Goal: Task Accomplishment & Management: Manage account settings

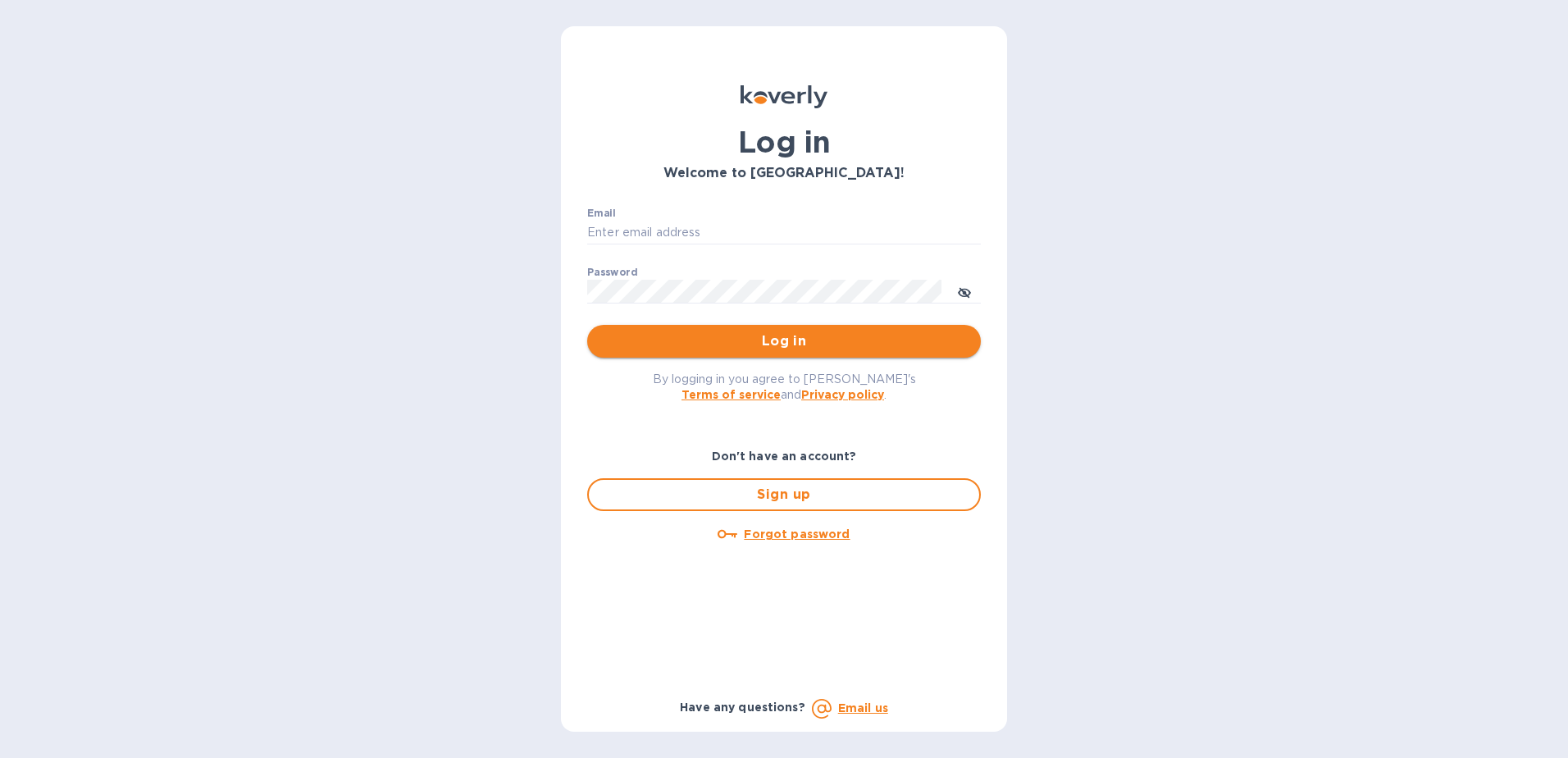
type input "[PERSON_NAME][EMAIL_ADDRESS][DOMAIN_NAME]"
click at [734, 355] on button "Log in" at bounding box center [784, 341] width 394 height 33
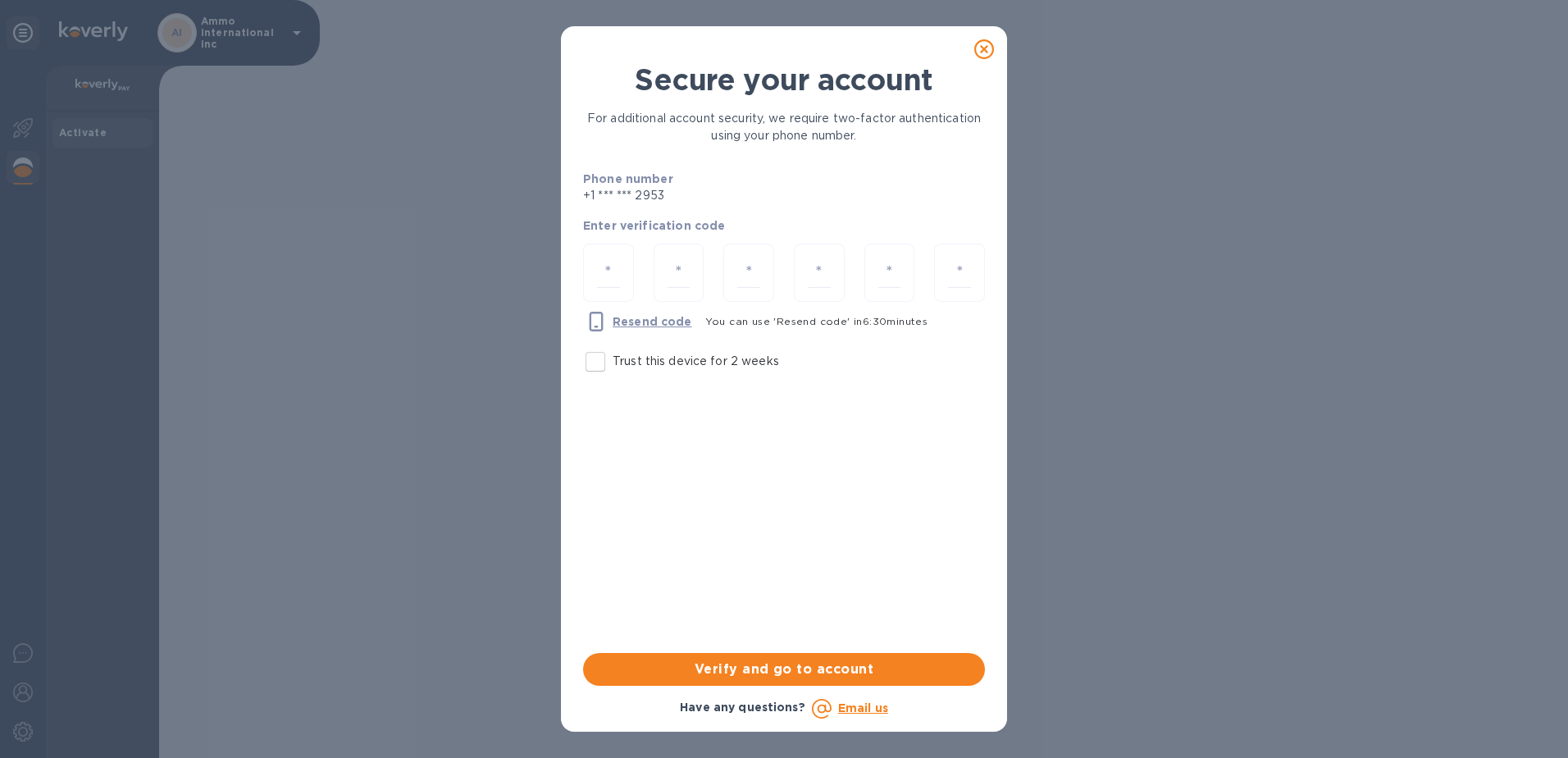
click at [590, 366] on input "Trust this device for 2 weeks" at bounding box center [595, 362] width 35 height 35
checkbox input "true"
click at [614, 272] on input "number" at bounding box center [608, 273] width 23 height 31
type input "7"
type input "2"
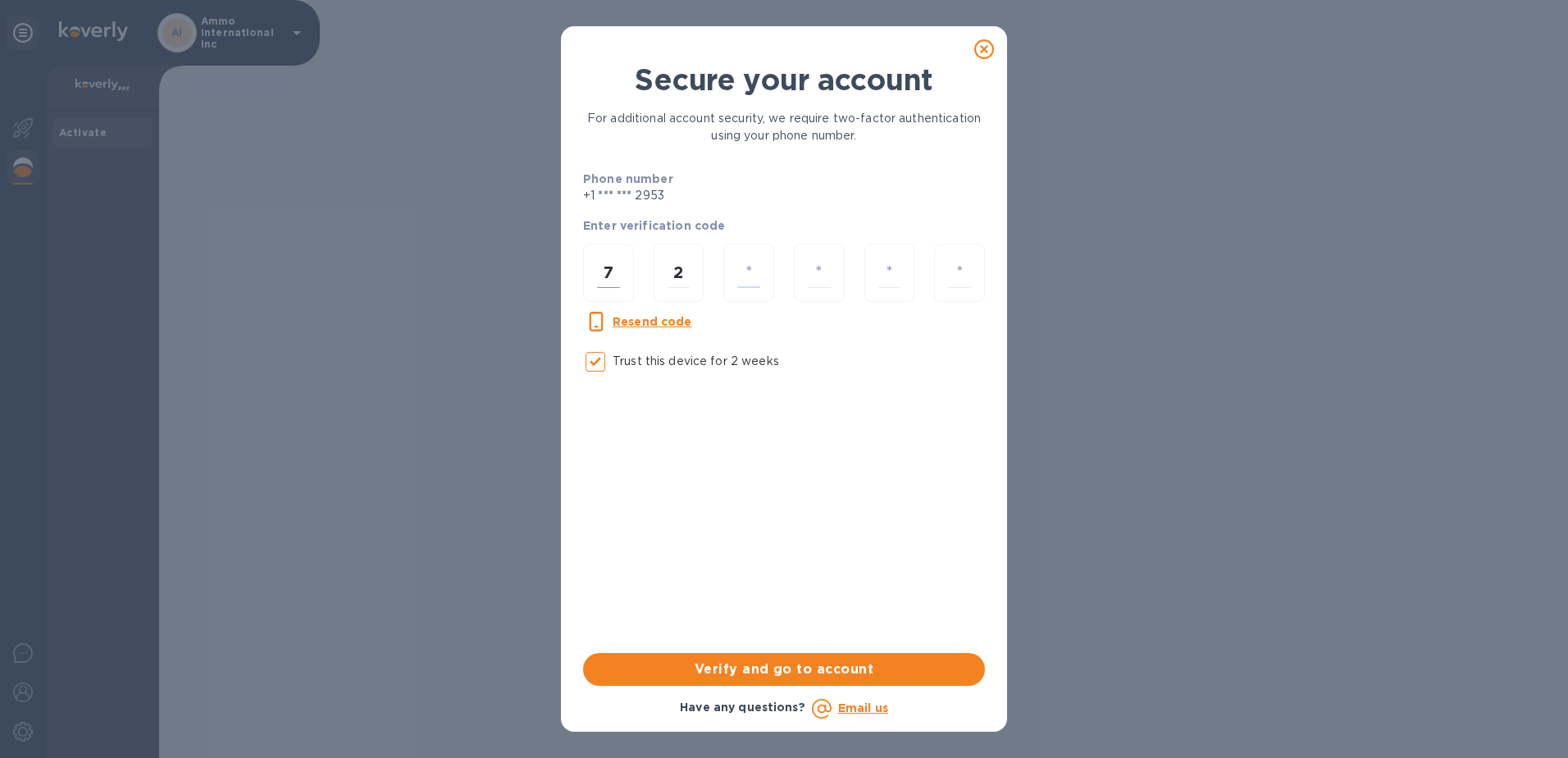
type input "6"
type input "4"
type input "1"
type input "9"
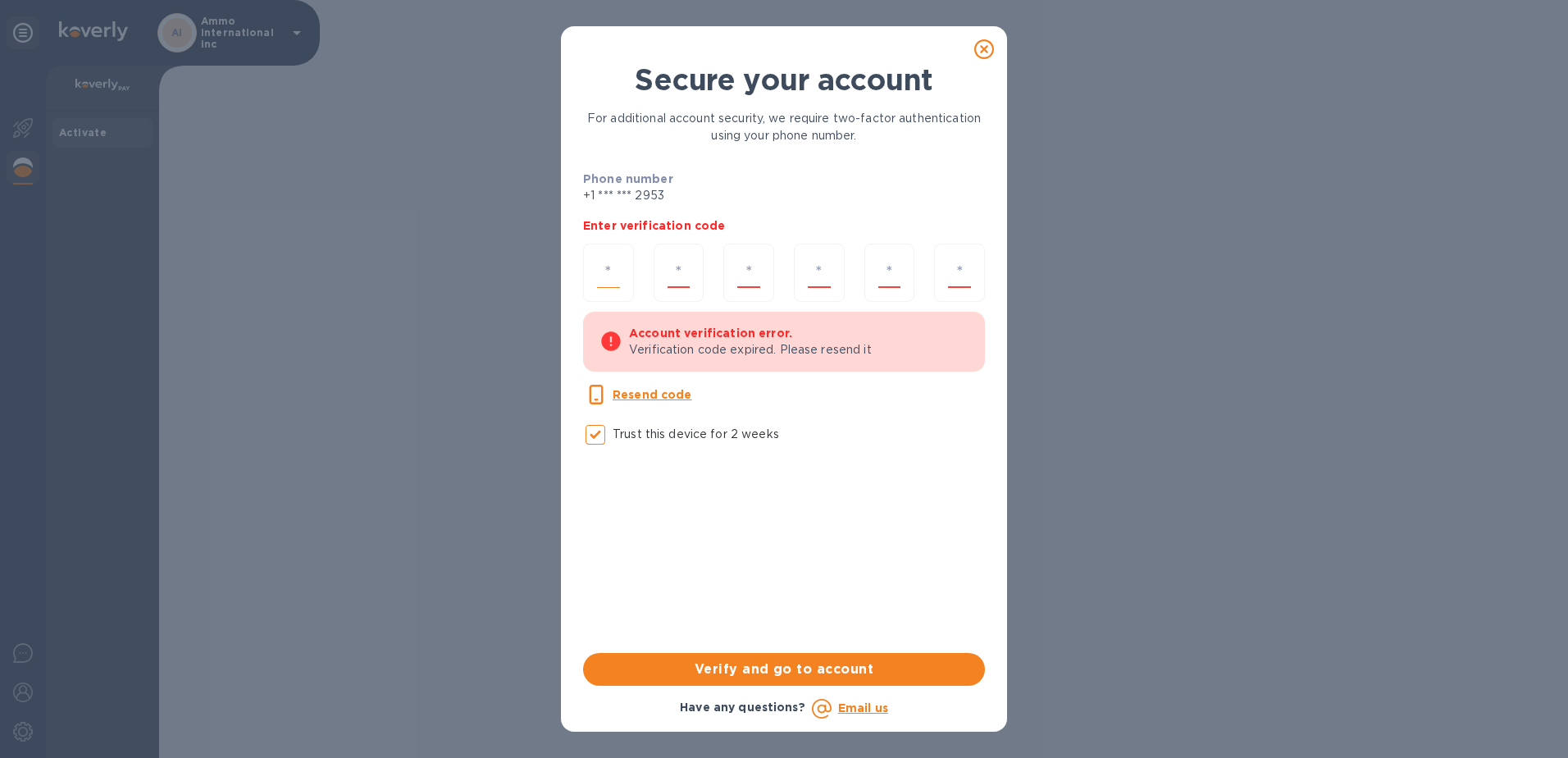
click at [600, 275] on input "number" at bounding box center [608, 273] width 23 height 31
type input "7"
type input "2"
type input "6"
type input "4"
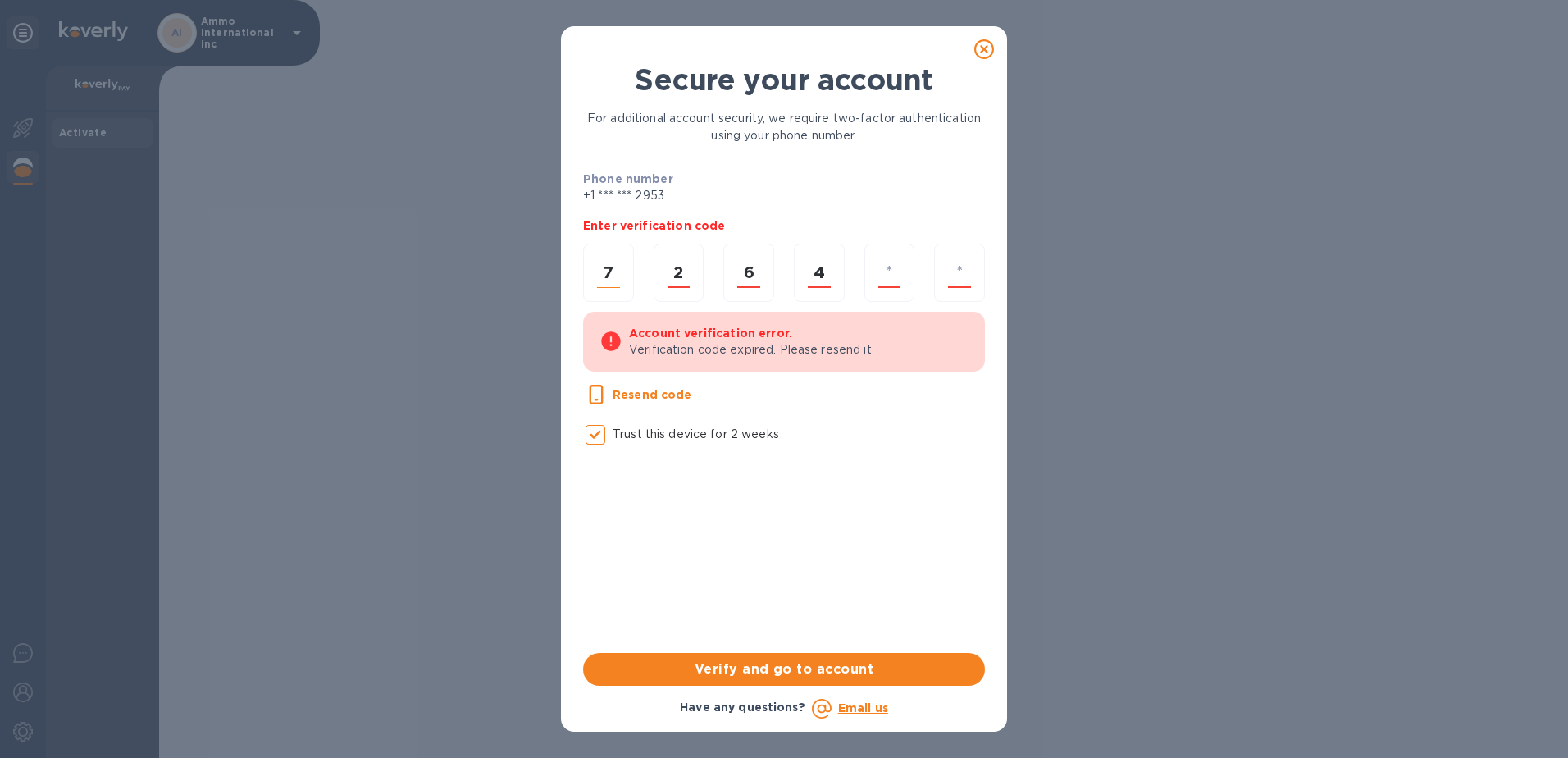
type input "1"
type input "9"
click at [635, 386] on p "Resend code" at bounding box center [652, 394] width 80 height 16
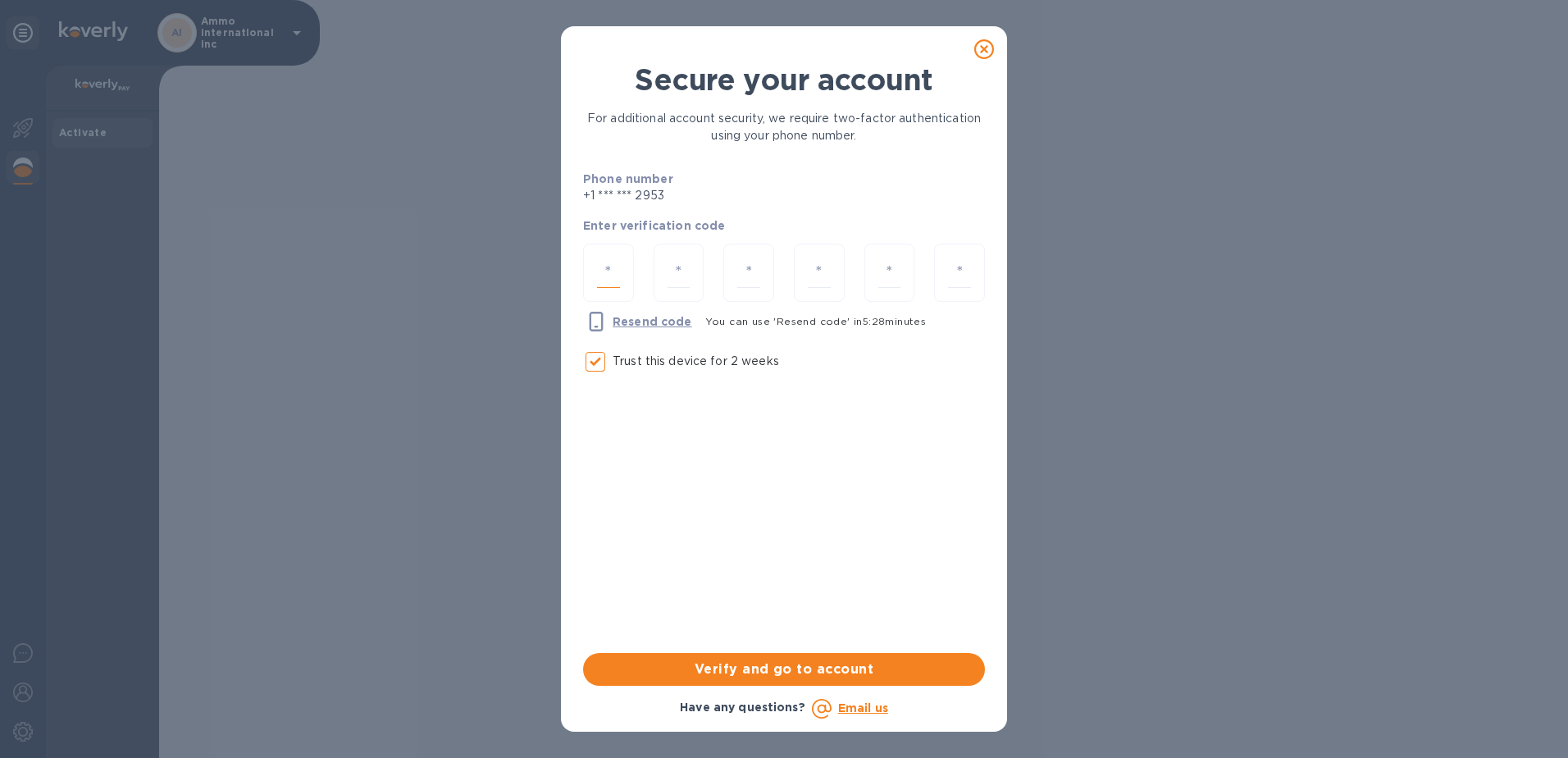
click at [613, 277] on input "number" at bounding box center [608, 273] width 23 height 31
paste input "8"
type input "8"
type input "4"
type input "3"
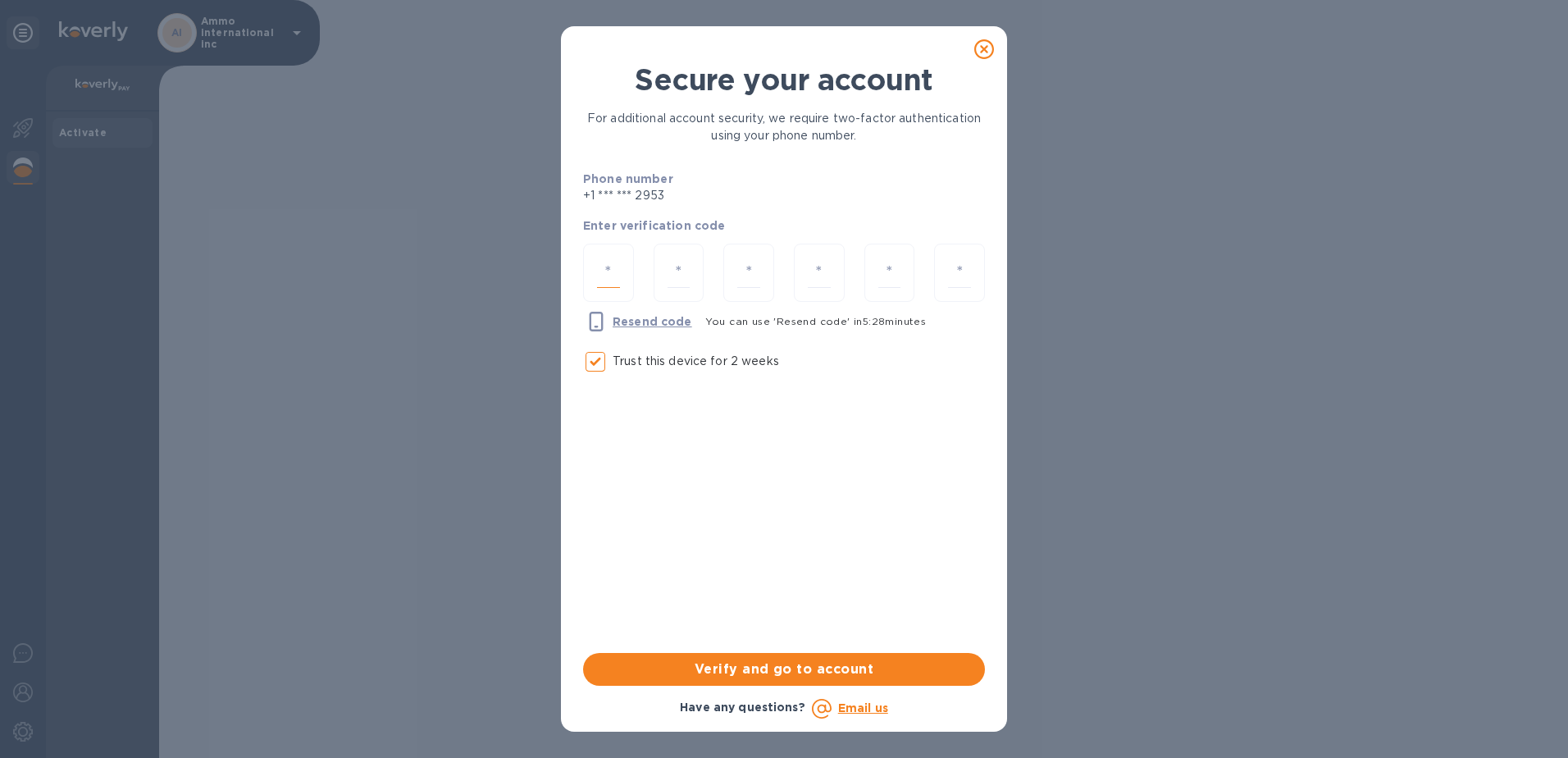
type input "0"
type input "8"
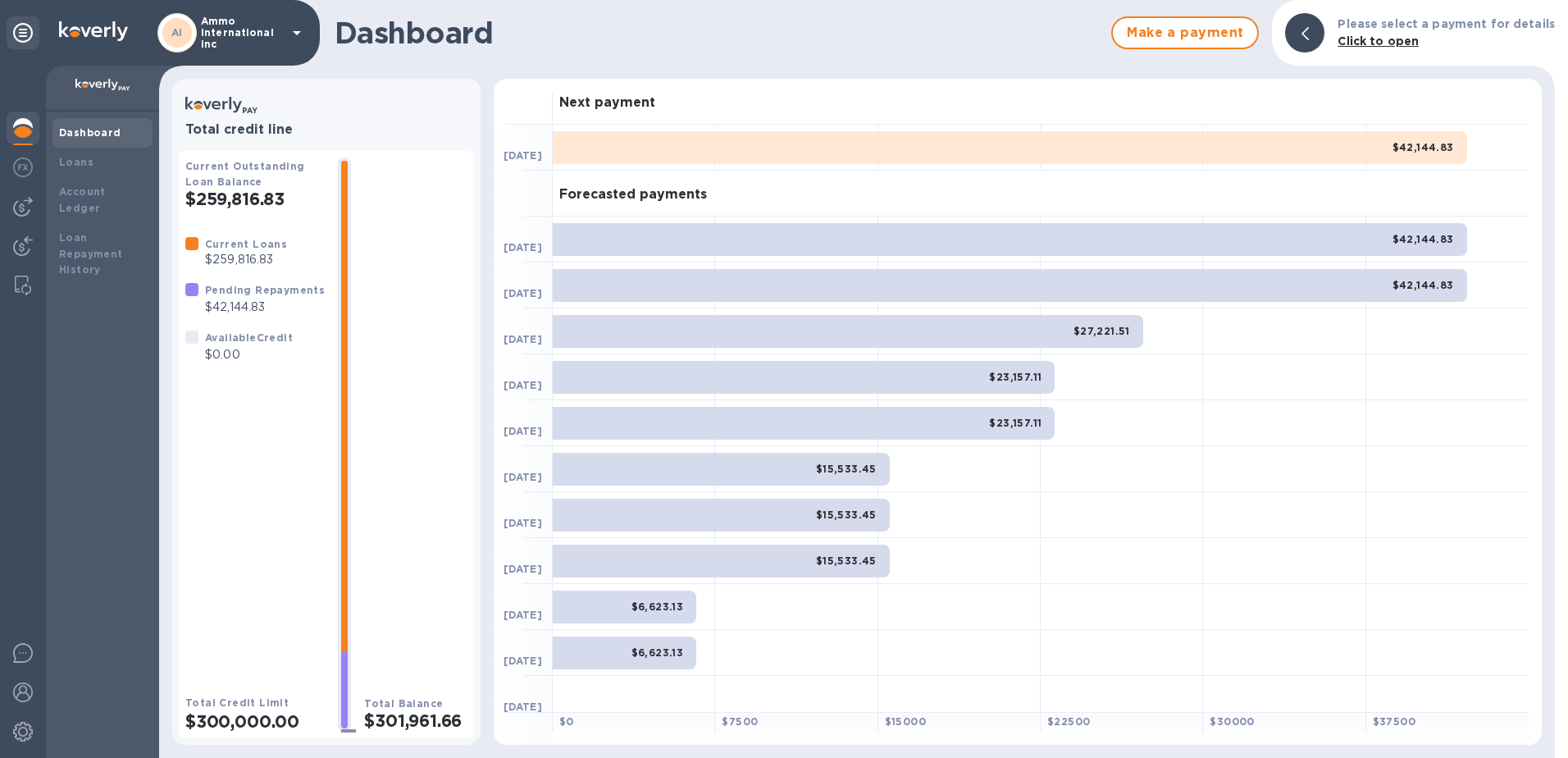
click at [301, 42] on icon at bounding box center [296, 32] width 20 height 20
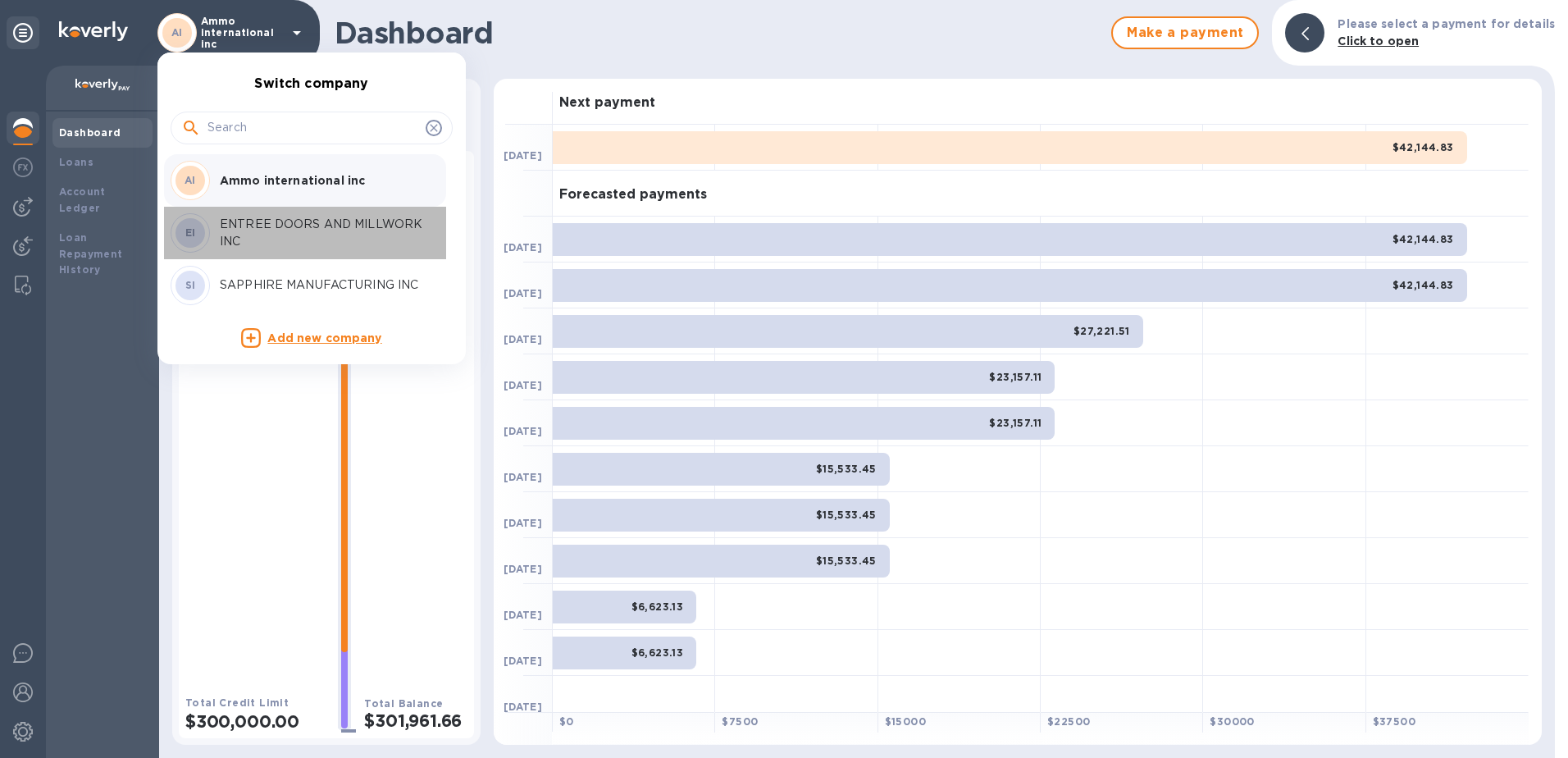
click at [258, 246] on p "ENTREE DOORS AND MILLWORK INC" at bounding box center [323, 233] width 207 height 35
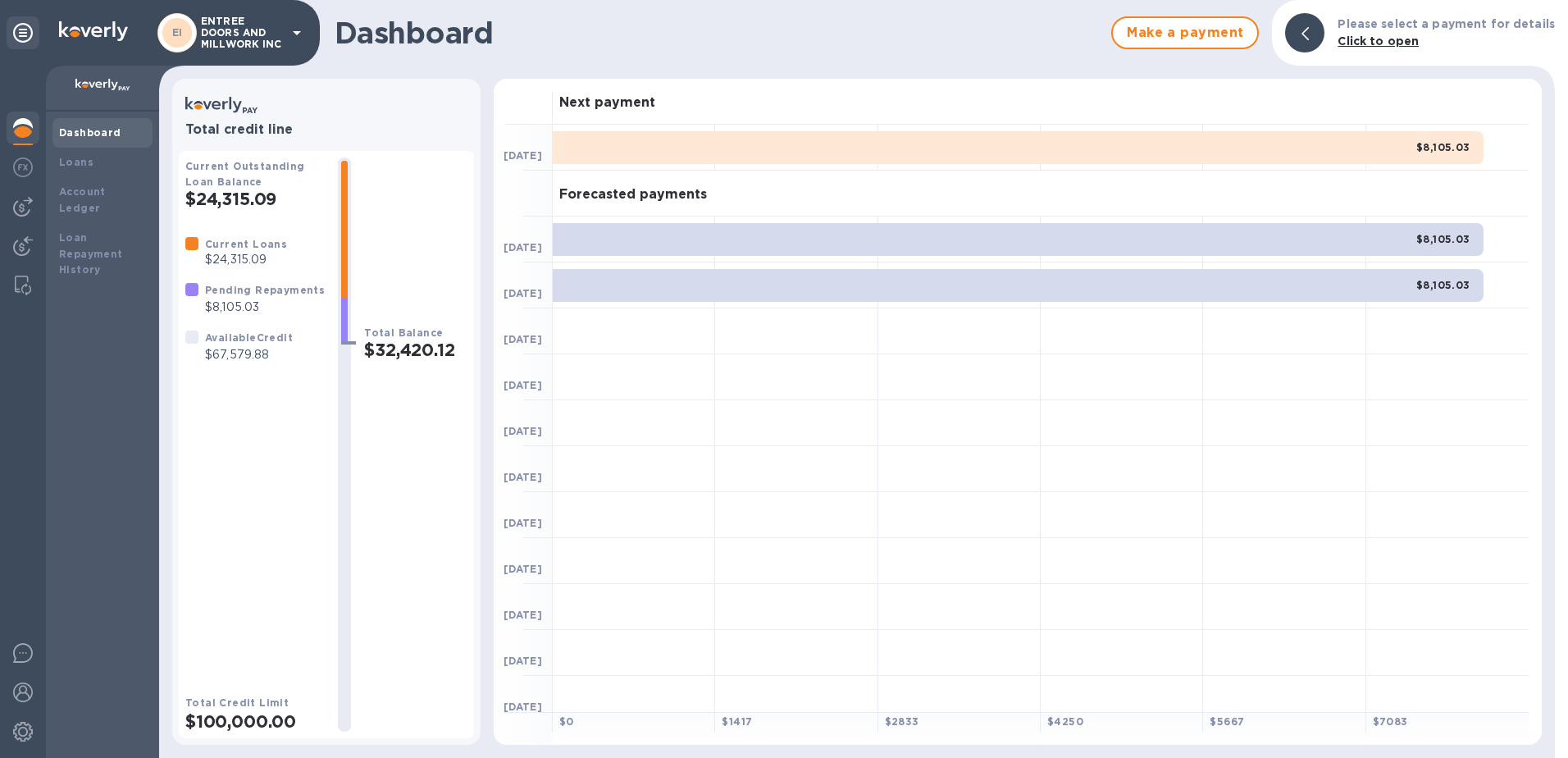
click at [300, 37] on icon at bounding box center [296, 32] width 20 height 20
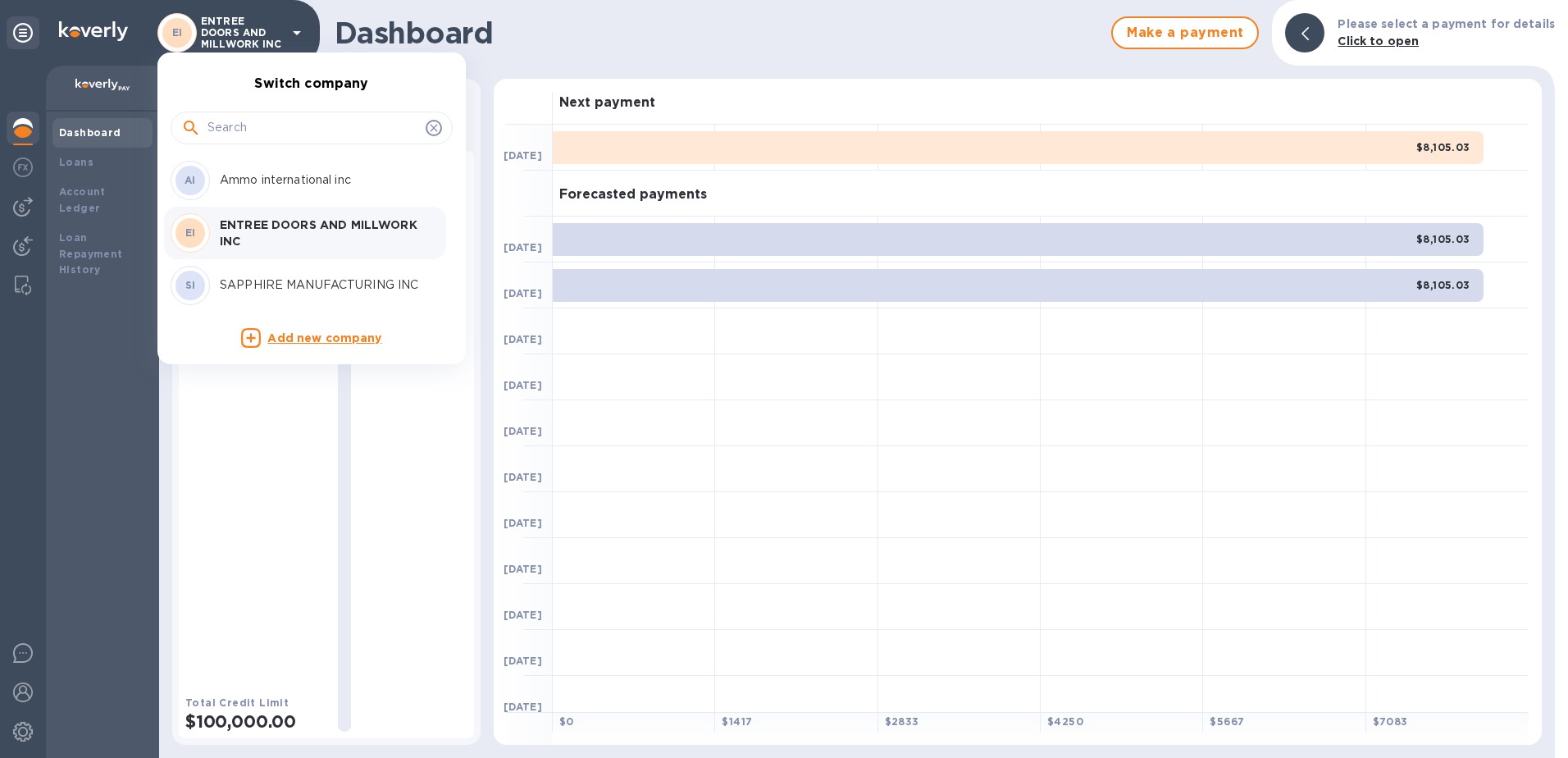
click at [292, 272] on div "SI SAPPHIRE MANUFACTURING INC" at bounding box center [299, 285] width 256 height 39
